Goal: Entertainment & Leisure: Consume media (video, audio)

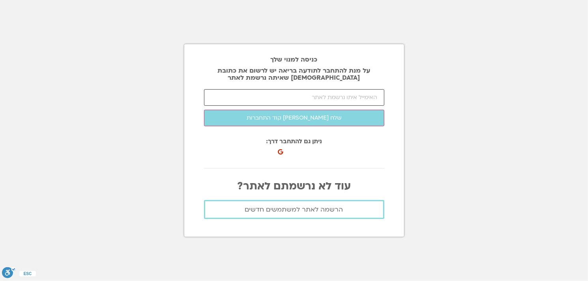
click at [296, 102] on input "email" at bounding box center [294, 97] width 180 height 17
type input "[EMAIL_ADDRESS][DOMAIN_NAME]"
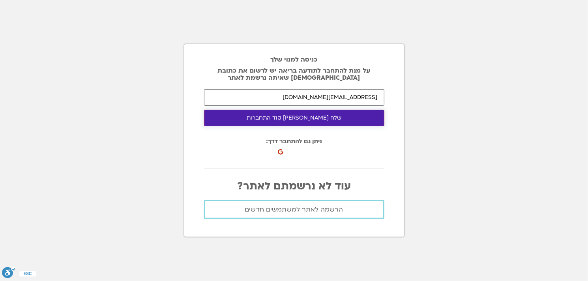
click at [303, 117] on button "שלח לי קוד התחברות" at bounding box center [294, 118] width 180 height 17
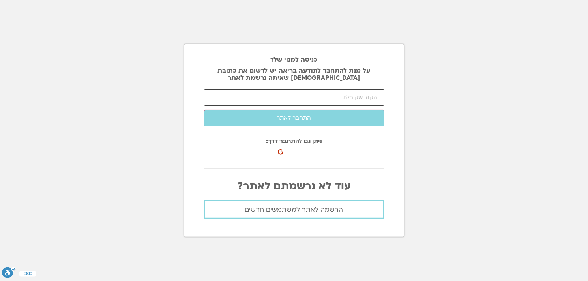
click at [244, 96] on input "number" at bounding box center [294, 97] width 180 height 17
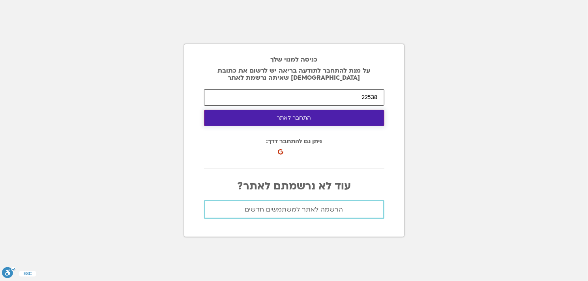
type input "22538"
click at [241, 115] on button "התחבר לאתר" at bounding box center [294, 118] width 180 height 17
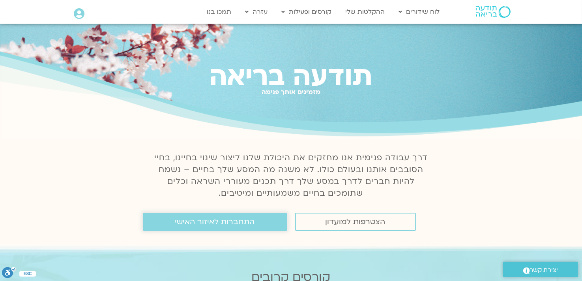
click at [193, 226] on span "התחברות לאיזור האישי" at bounding box center [215, 221] width 80 height 9
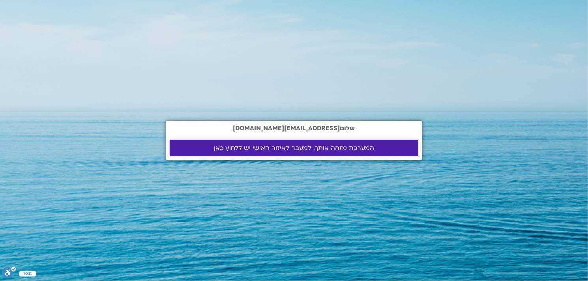
click at [273, 148] on span "המערכת מזהה אותך. למעבר לאיזור האישי יש ללחוץ כאן" at bounding box center [294, 147] width 160 height 7
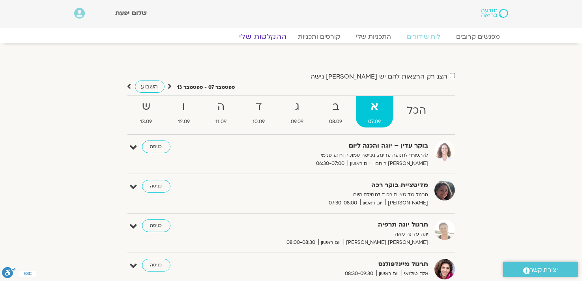
click at [257, 36] on link "ההקלטות שלי" at bounding box center [263, 36] width 66 height 9
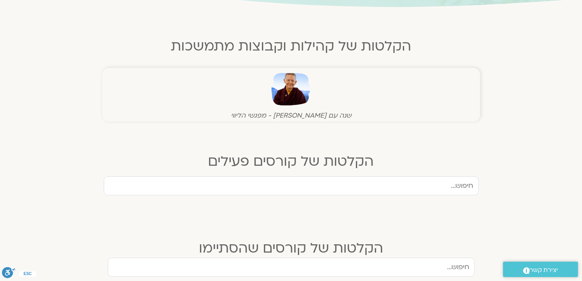
scroll to position [118, 0]
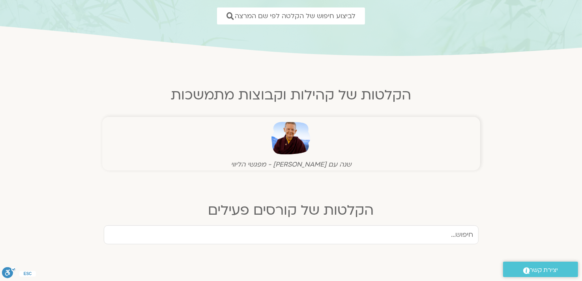
click at [290, 140] on img at bounding box center [290, 138] width 39 height 39
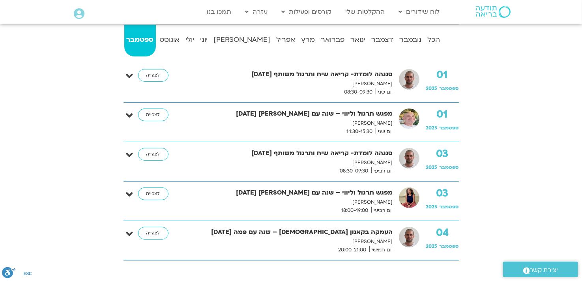
scroll to position [197, 0]
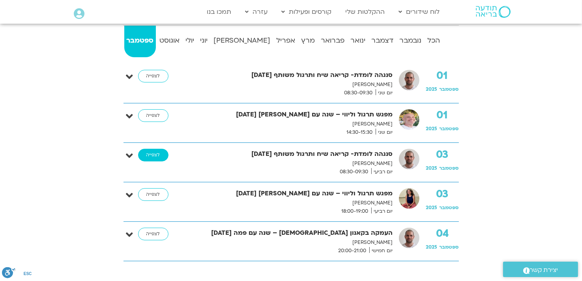
click at [156, 153] on link "לצפייה" at bounding box center [153, 155] width 30 height 13
